Goal: Complete application form: Complete application form

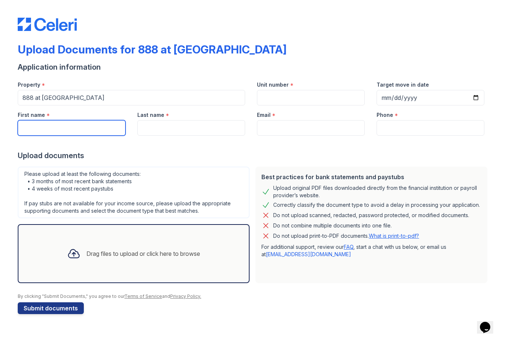
click at [64, 127] on input "First name" at bounding box center [72, 127] width 108 height 15
type input "[PERSON_NAME]"
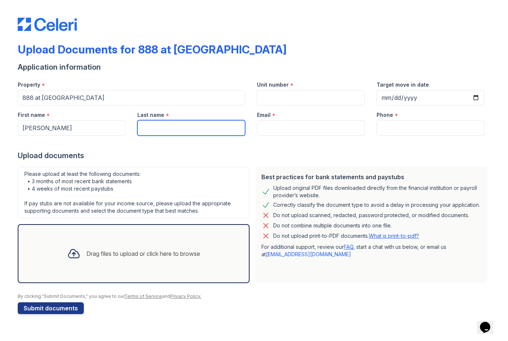
click at [157, 125] on input "Last name" at bounding box center [191, 127] width 108 height 15
type input "[PERSON_NAME]"
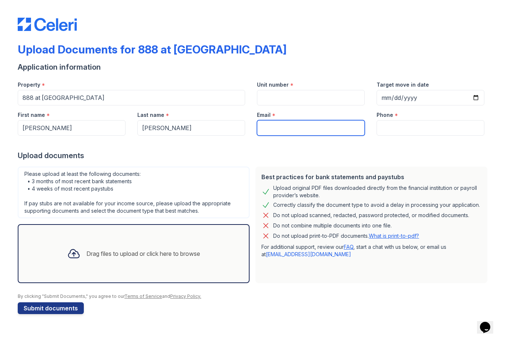
click at [283, 125] on input "Email" at bounding box center [311, 127] width 108 height 15
type input "[EMAIL_ADDRESS][DOMAIN_NAME]"
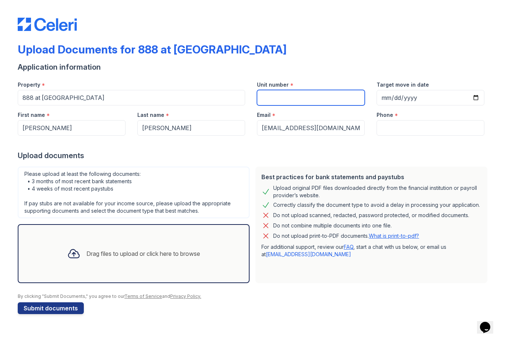
click at [323, 101] on input "Unit number" at bounding box center [311, 97] width 108 height 15
type input "1016"
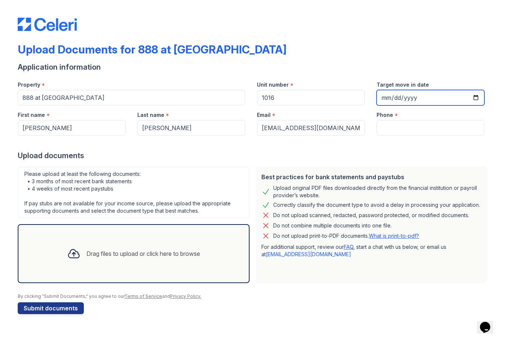
click at [399, 100] on input "[DATE]" at bounding box center [430, 97] width 108 height 15
type input "[DATE]"
drag, startPoint x: 399, startPoint y: 100, endPoint x: 403, endPoint y: 132, distance: 32.4
click at [0, 0] on html "Upload Documents for 888 at [GEOGRAPHIC_DATA] Application information Property …" at bounding box center [254, 170] width 508 height 341
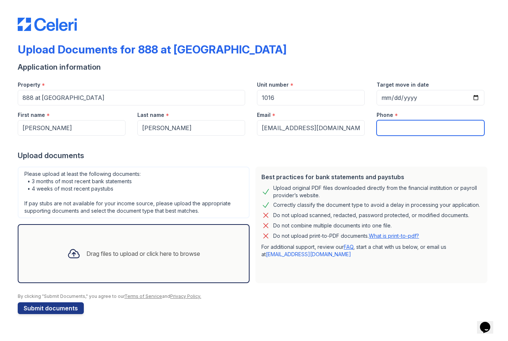
click at [403, 128] on input "Phone" at bounding box center [430, 127] width 108 height 15
type input "4433157804"
click at [356, 32] on div "Upload Documents for 888 at [GEOGRAPHIC_DATA] Application information Property …" at bounding box center [254, 160] width 472 height 314
click at [135, 256] on div "Drag files to upload or click here to browse" at bounding box center [143, 253] width 114 height 9
click at [177, 269] on div "Drag files to upload or click here to browse" at bounding box center [134, 253] width 232 height 59
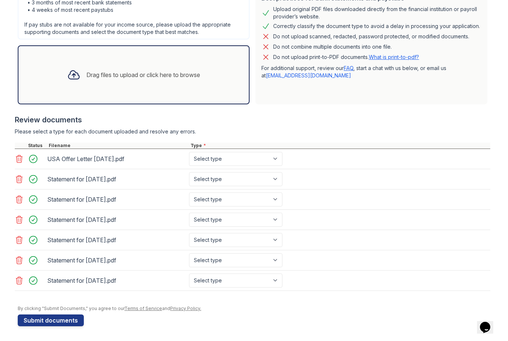
scroll to position [179, 0]
select select "offer_letter"
select select "paystub"
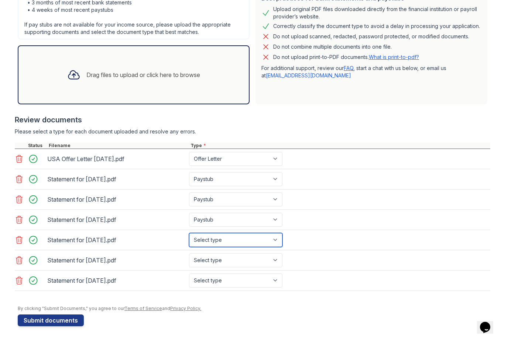
select select "paystub"
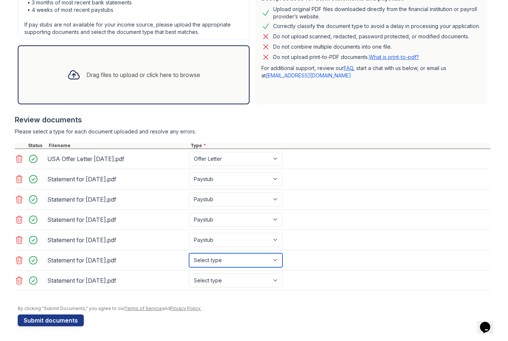
select select "paystub"
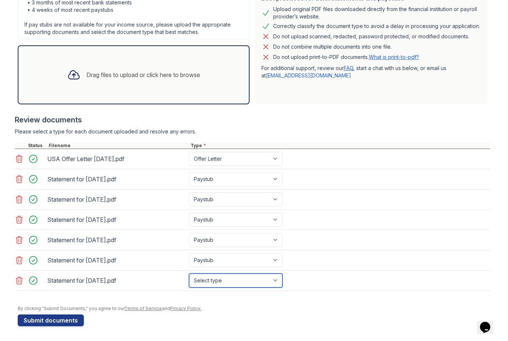
select select "paystub"
click at [203, 301] on div at bounding box center [254, 301] width 472 height 7
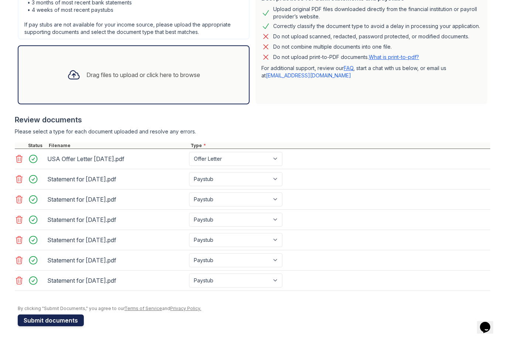
click at [53, 321] on button "Submit documents" at bounding box center [51, 321] width 66 height 12
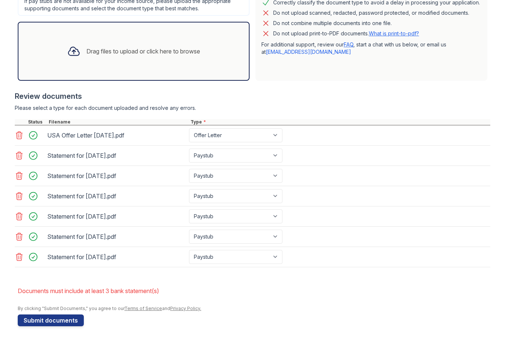
scroll to position [223, 0]
select select "bank_statement"
click at [235, 271] on div at bounding box center [252, 270] width 475 height 7
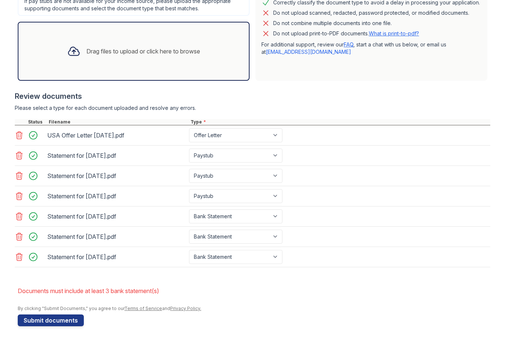
click at [47, 327] on div "Upload Documents for 888 at [GEOGRAPHIC_DATA] Please correct the errors below. …" at bounding box center [254, 55] width 472 height 550
click at [48, 317] on button "Submit documents" at bounding box center [51, 321] width 66 height 12
